Goal: Transaction & Acquisition: Download file/media

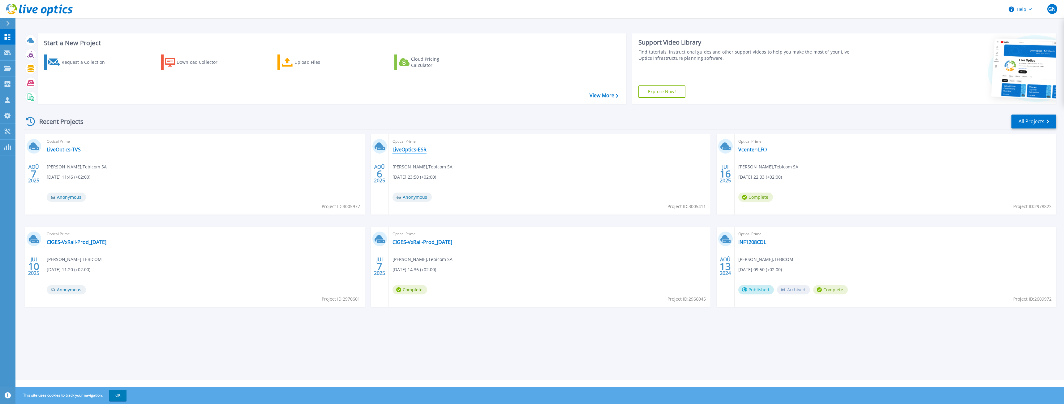
click at [411, 148] on link "LiveOptics-ESR" at bounding box center [409, 149] width 34 height 6
click at [64, 152] on link "LiveOptics-TVS" at bounding box center [64, 149] width 34 height 6
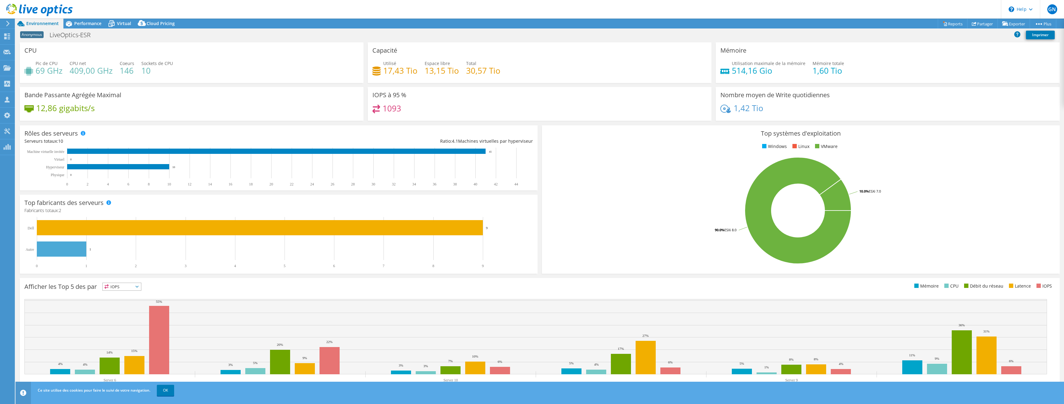
select select "USD"
click at [117, 24] on span "Virtual" at bounding box center [124, 23] width 14 height 6
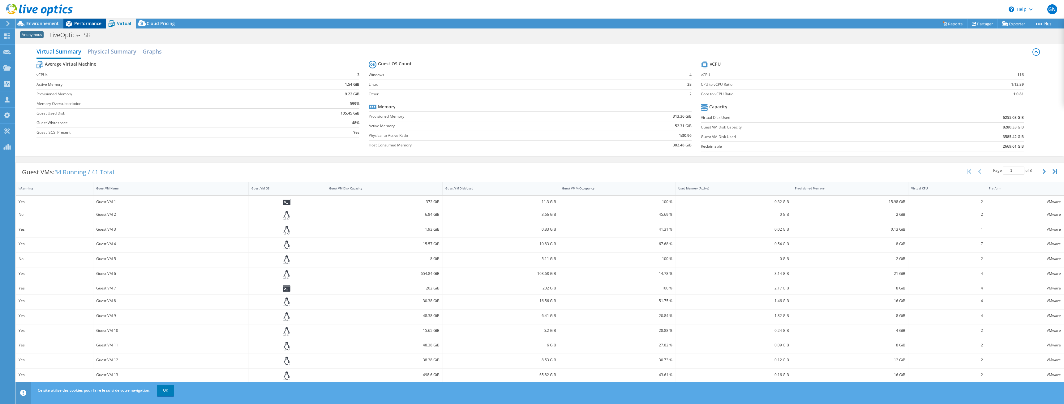
click at [99, 23] on span "Performance" at bounding box center [87, 23] width 27 height 6
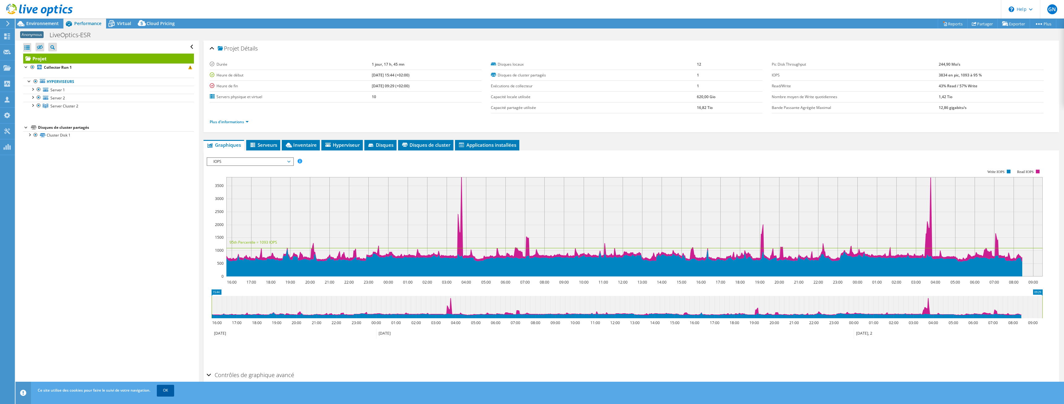
click at [173, 390] on link "OK" at bounding box center [165, 389] width 17 height 11
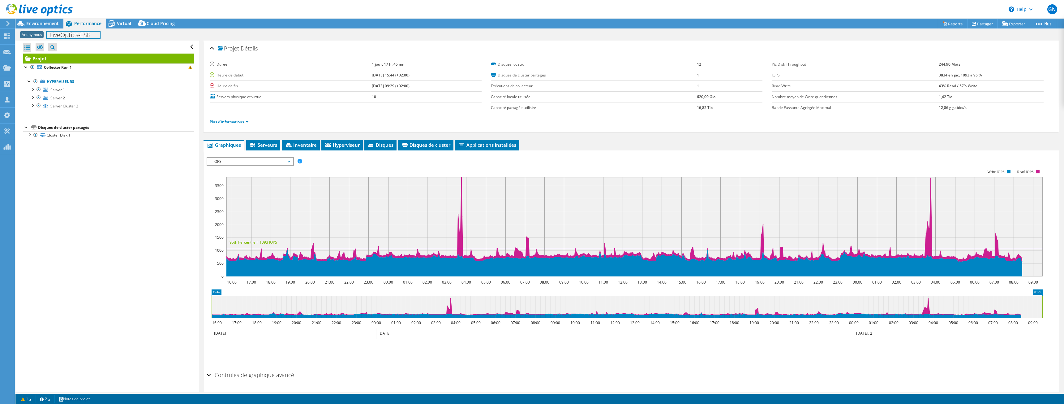
click at [55, 29] on div "Anonymous LiveOptics-ESR Imprimer" at bounding box center [539, 34] width 1048 height 11
click at [60, 24] on div "Environnement" at bounding box center [39, 24] width 48 height 10
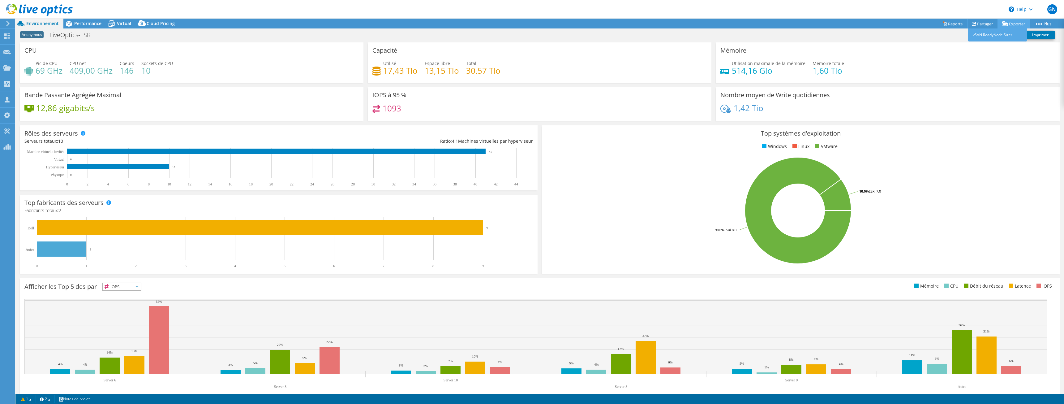
click at [1008, 22] on link "Exporter" at bounding box center [1013, 24] width 32 height 10
click at [1006, 25] on icon at bounding box center [1005, 23] width 6 height 5
click at [966, 56] on div "Mémoire Utilisation maximale de la mémoire 514,16 Gio Mémoire totale 1,60 Tio" at bounding box center [888, 62] width 344 height 41
click at [985, 69] on div "Utilisation maximale de la mémoire 514,16 Gio Mémoire totale 1,60 Tio" at bounding box center [887, 70] width 334 height 20
click at [93, 24] on span "Performance" at bounding box center [87, 23] width 27 height 6
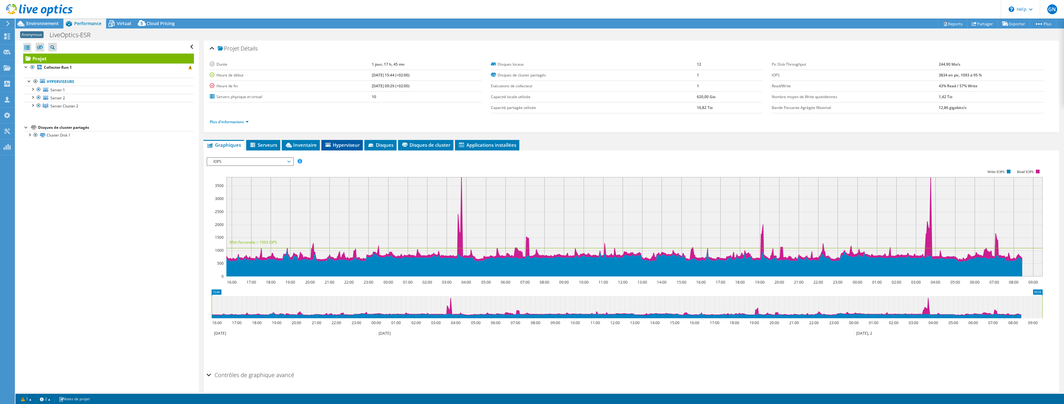
click at [342, 146] on span "Hyperviseur" at bounding box center [341, 145] width 35 height 6
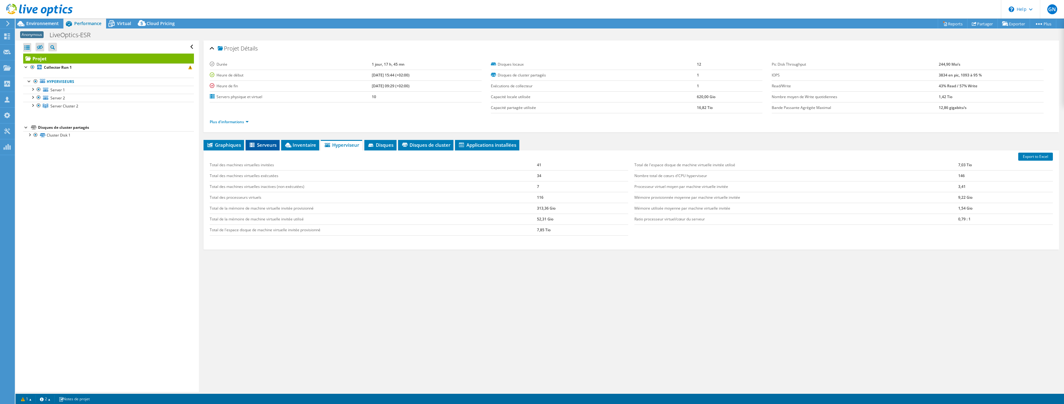
click at [270, 148] on li "Serveurs" at bounding box center [263, 145] width 34 height 11
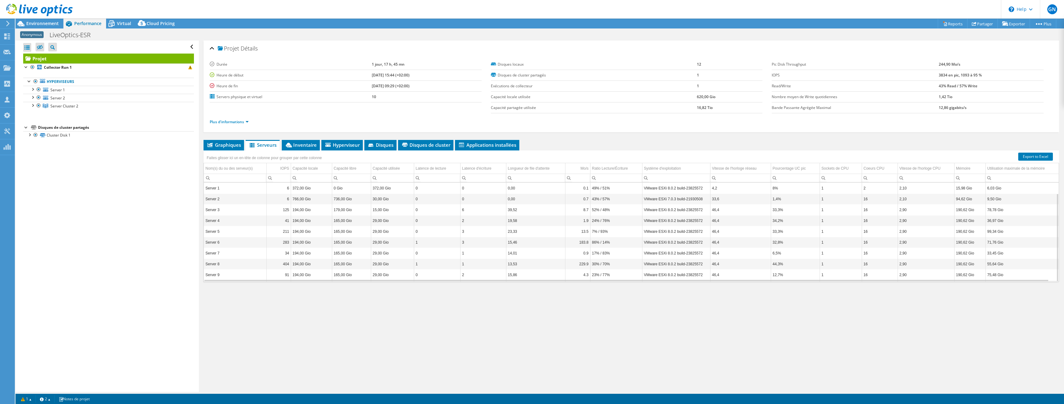
scroll to position [12, 0]
click at [1027, 157] on link "Export to Excel" at bounding box center [1035, 156] width 35 height 8
click at [37, 24] on span "Environnement" at bounding box center [42, 23] width 32 height 6
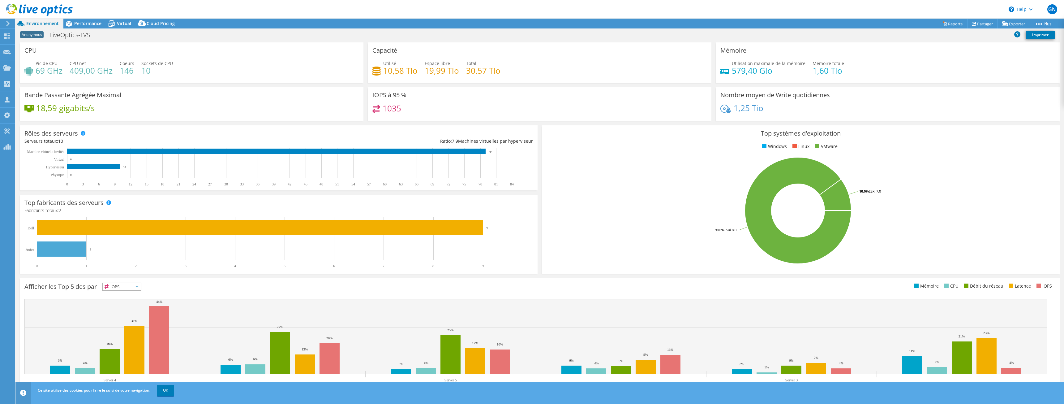
select select "USD"
click at [93, 28] on div "Anonymous LiveOptics-TVS Imprimer" at bounding box center [539, 35] width 1048 height 14
click at [96, 27] on div "Performance" at bounding box center [84, 24] width 43 height 10
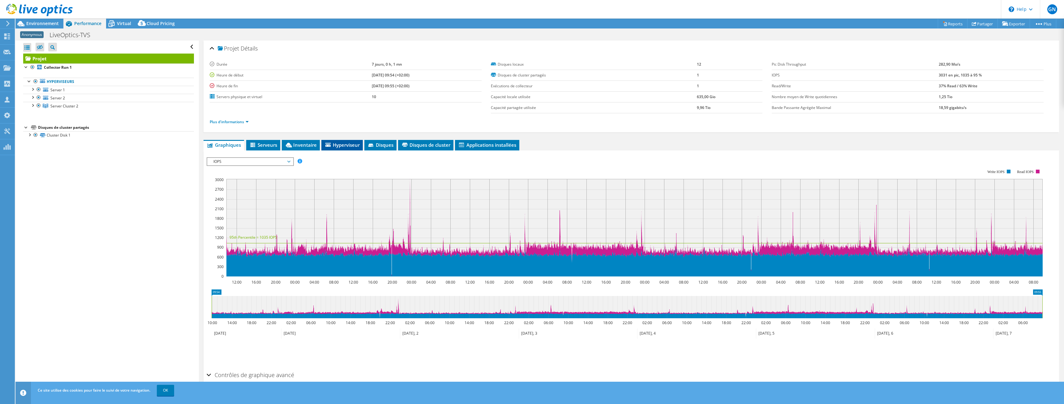
drag, startPoint x: 353, startPoint y: 143, endPoint x: 357, endPoint y: 143, distance: 4.0
click at [353, 143] on span "Hyperviseur" at bounding box center [341, 145] width 35 height 6
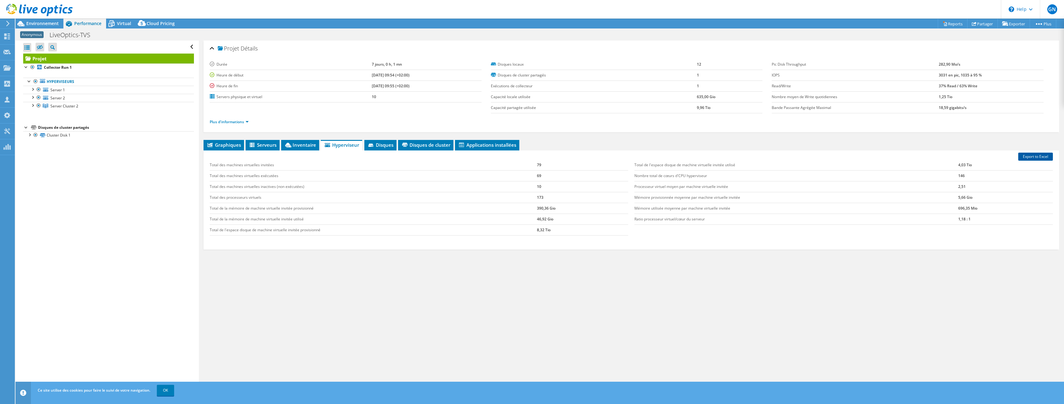
click at [1035, 155] on link "Export to Excel" at bounding box center [1035, 156] width 35 height 8
click at [50, 25] on span "Environnement" at bounding box center [42, 23] width 32 height 6
